Goal: Check status: Check status

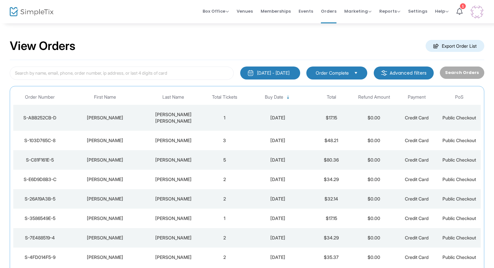
click at [227, 106] on td "1" at bounding box center [224, 118] width 43 height 26
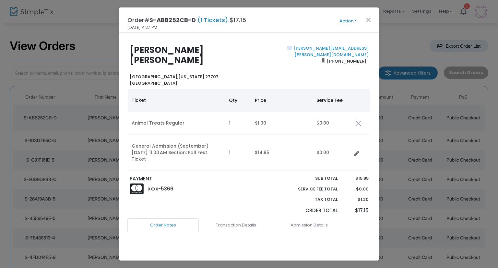
click at [362, 21] on button "Action" at bounding box center [348, 21] width 39 height 7
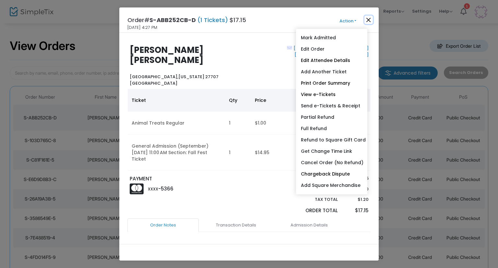
click at [367, 18] on button "Close" at bounding box center [369, 20] width 8 height 8
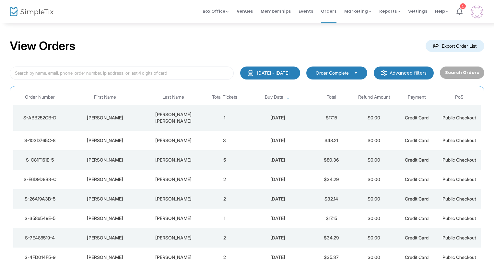
click at [221, 131] on td "3" at bounding box center [224, 140] width 43 height 19
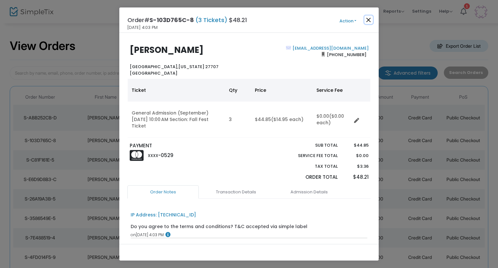
click at [368, 19] on button "Close" at bounding box center [369, 20] width 8 height 8
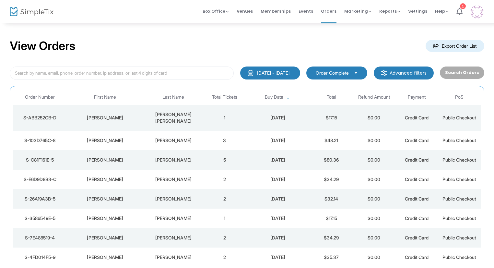
click at [348, 150] on td "$80.36" at bounding box center [331, 159] width 43 height 19
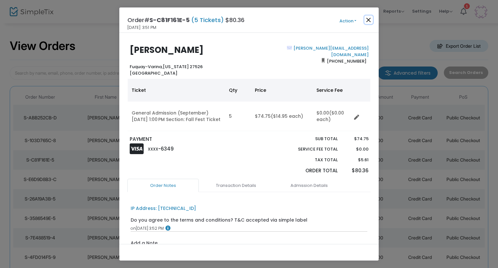
click at [366, 21] on button "Close" at bounding box center [369, 20] width 8 height 8
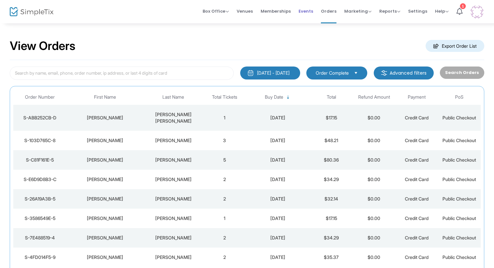
click at [313, 11] on span "Events" at bounding box center [306, 11] width 15 height 17
